Goal: Transaction & Acquisition: Purchase product/service

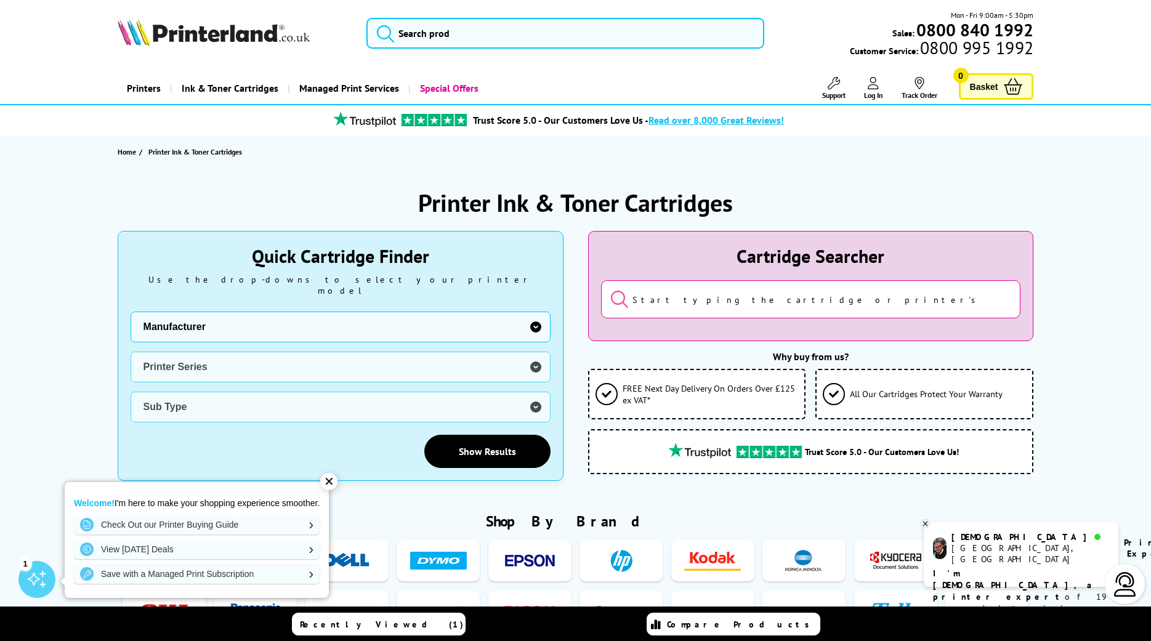
click at [131, 312] on select "Manufacturer Brother Canon Dell Dymo Epson HP Kodak Konica Minolta Kyocera Lexm…" at bounding box center [341, 327] width 420 height 31
select select "13815"
click option "Xerox" at bounding box center [0, 0] width 0 height 0
click at [131, 352] on select "Printer Series B Series C Series Phaser Series VersaLink Series WorkCentre Seri…" at bounding box center [341, 367] width 420 height 31
select select "33377"
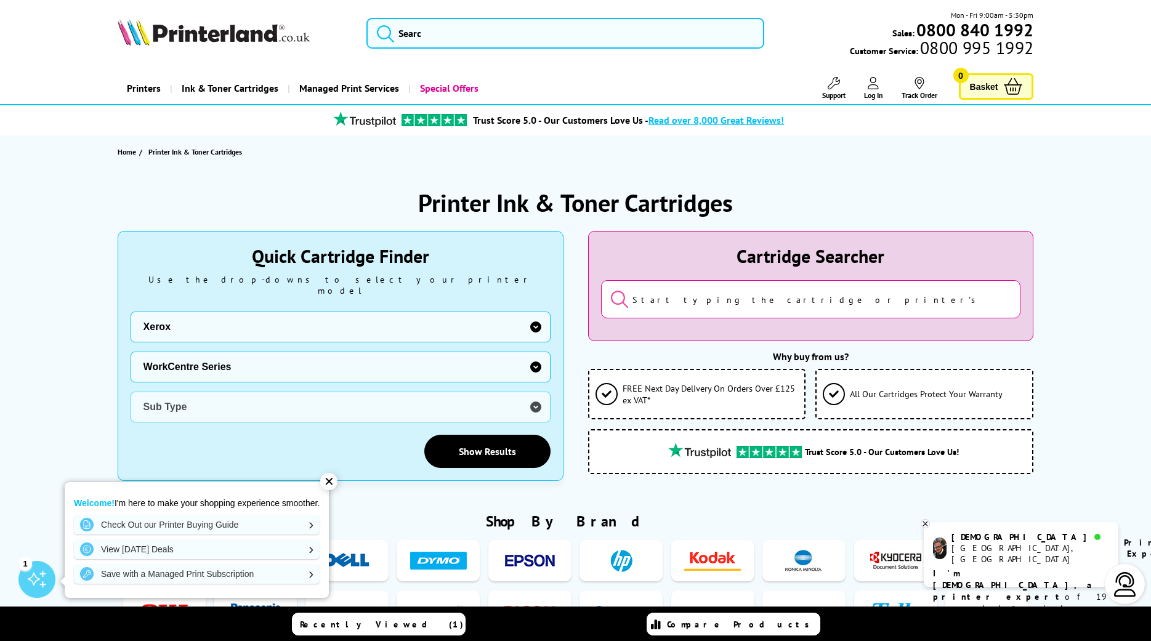
click option "WorkCentre Series" at bounding box center [0, 0] width 0 height 0
click at [131, 392] on select "Sub Type Xerox WorkCentre 3210 Xerox WorkCentre 3220 Xerox WorkCentre 3225 Xero…" at bounding box center [341, 407] width 420 height 31
select select "32706"
click option "Xerox WorkCentre 3335" at bounding box center [0, 0] width 0 height 0
click at [480, 439] on link "Show Results" at bounding box center [487, 451] width 126 height 33
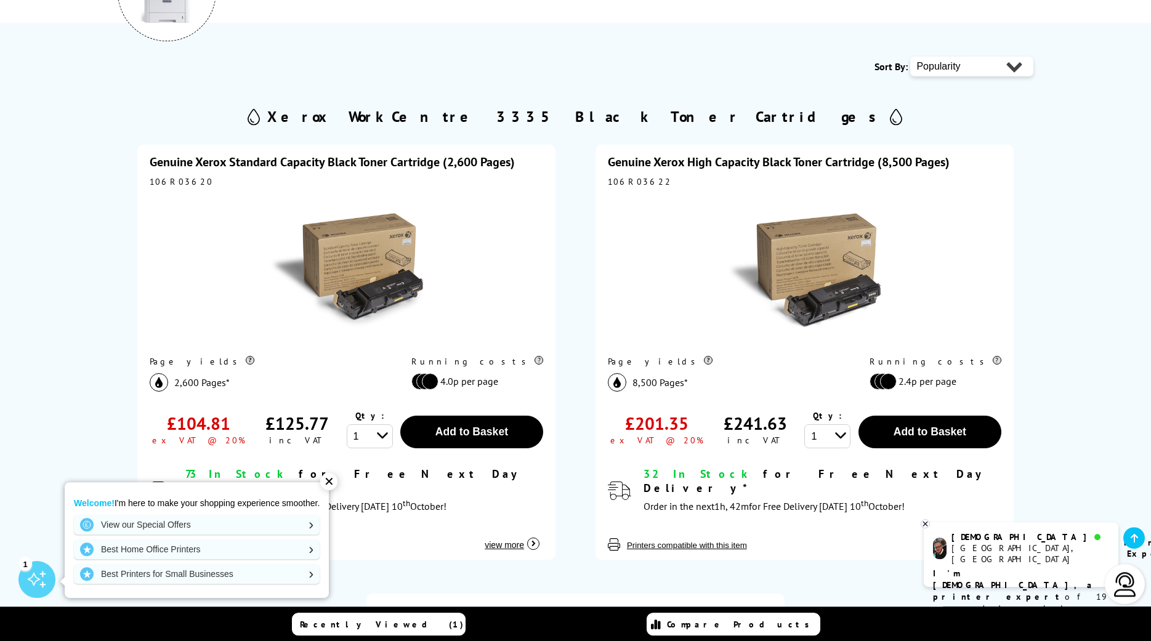
scroll to position [251, 0]
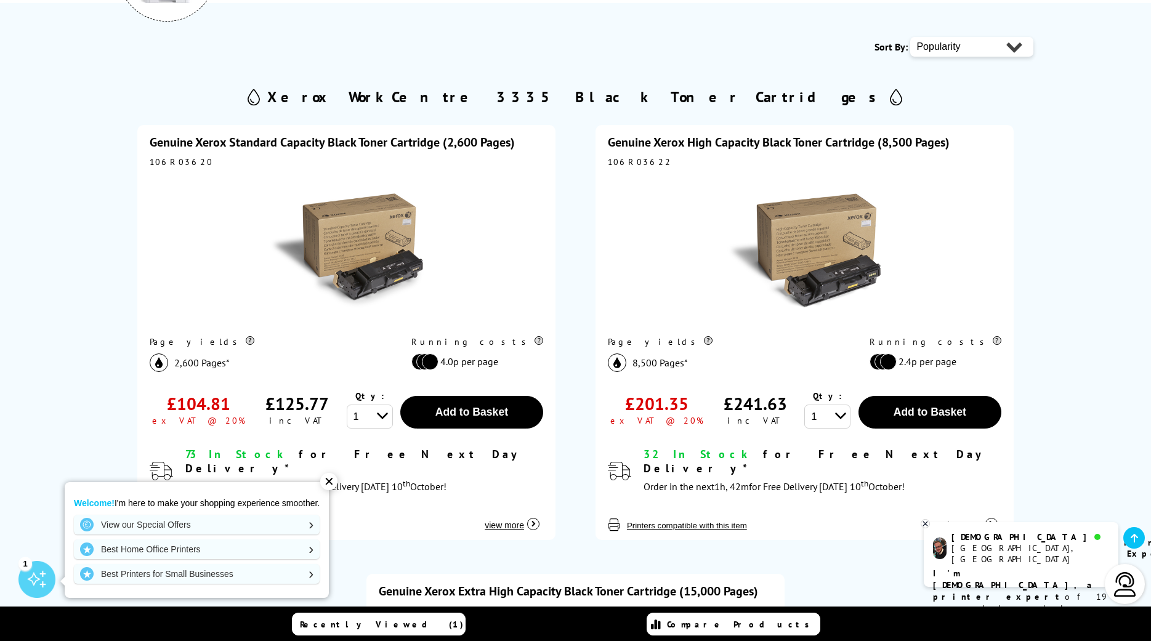
click at [331, 482] on div "✕" at bounding box center [328, 481] width 17 height 17
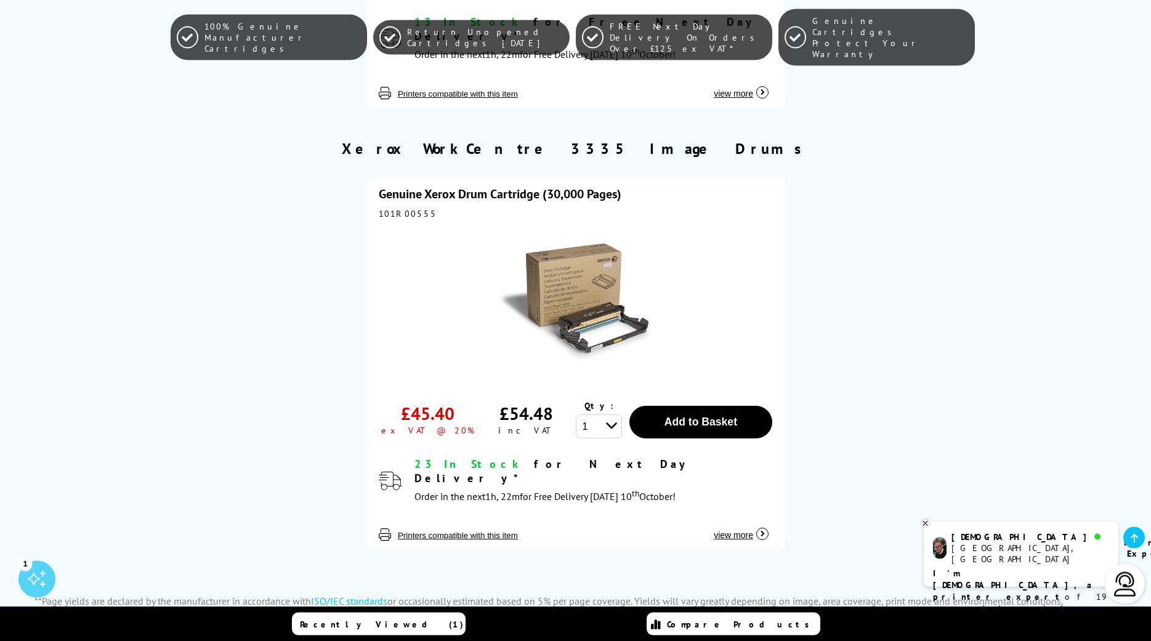
scroll to position [1193, 0]
